Goal: Task Accomplishment & Management: Manage account settings

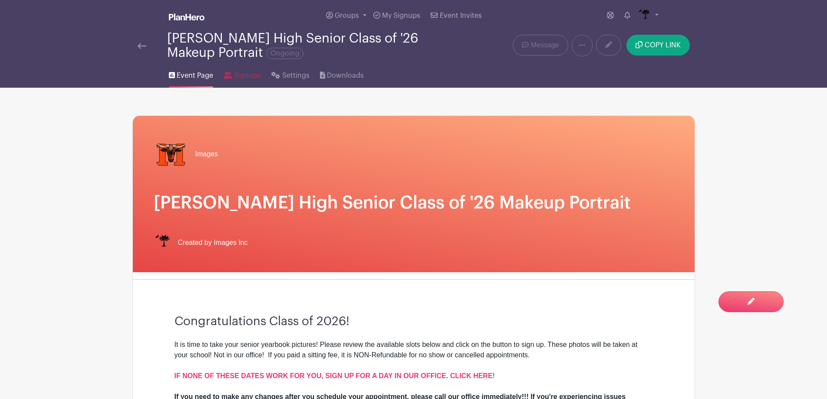
click at [244, 68] on link "Signups" at bounding box center [241, 74] width 37 height 28
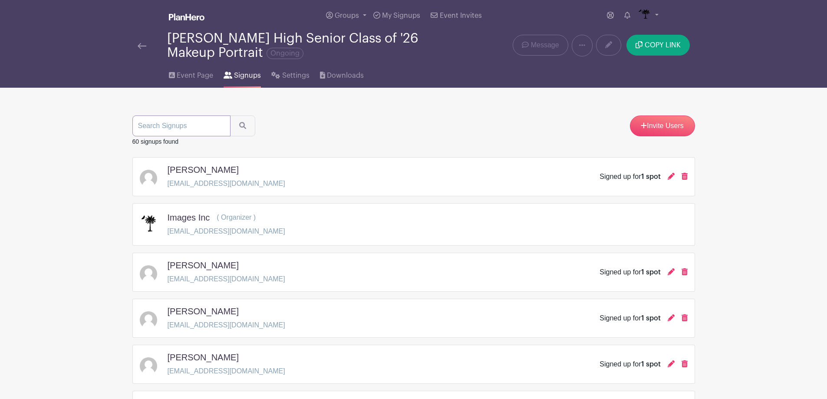
click at [201, 130] on input "search" at bounding box center [181, 125] width 98 height 21
type input "good"
click at [230, 115] on button "submit" at bounding box center [242, 125] width 25 height 21
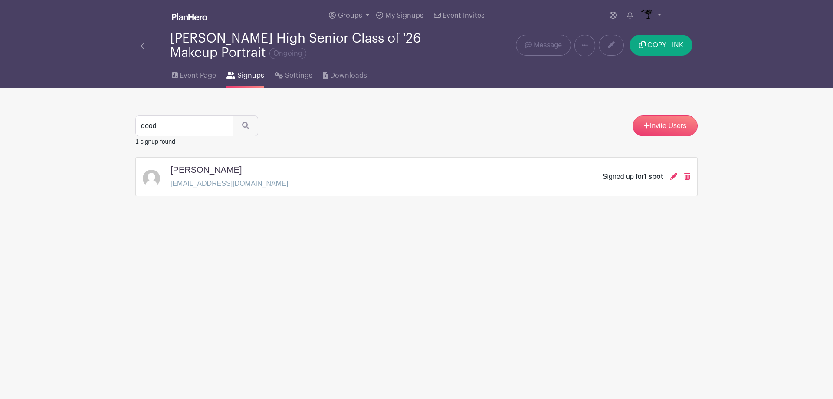
click at [676, 172] on div at bounding box center [673, 176] width 7 height 10
click at [674, 174] on icon at bounding box center [673, 176] width 7 height 7
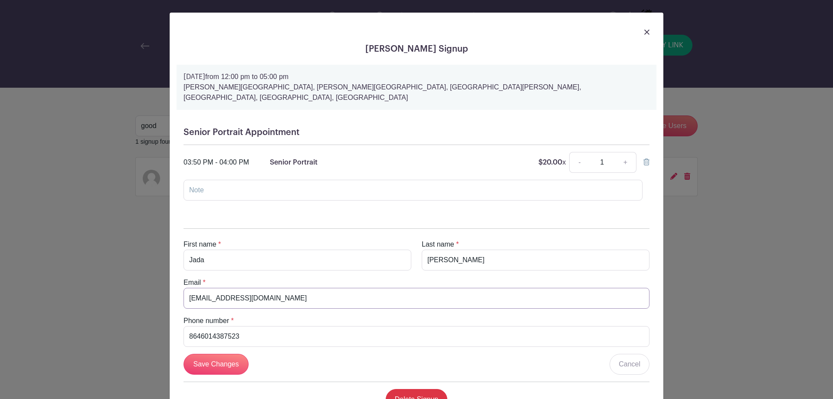
drag, startPoint x: 308, startPoint y: 287, endPoint x: 181, endPoint y: 288, distance: 127.2
click at [184, 288] on input "[EMAIL_ADDRESS][DOMAIN_NAME]" at bounding box center [417, 298] width 466 height 21
type input "[EMAIL_ADDRESS][DOMAIN_NAME]"
click at [224, 354] on input "Save Changes" at bounding box center [216, 364] width 65 height 21
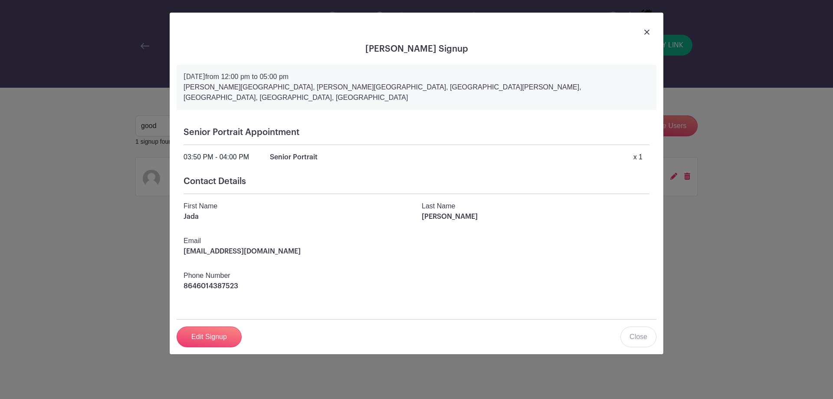
click at [647, 31] on img at bounding box center [646, 32] width 5 height 5
